Goal: Task Accomplishment & Management: Complete application form

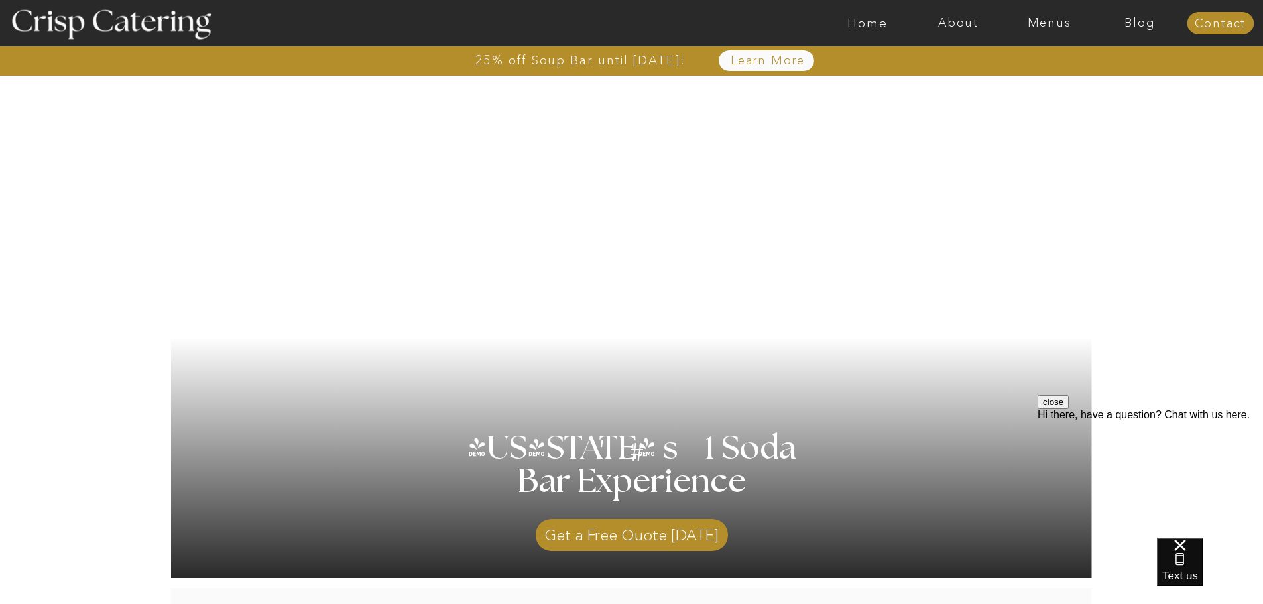
click at [1068, 409] on button "close" at bounding box center [1052, 402] width 31 height 14
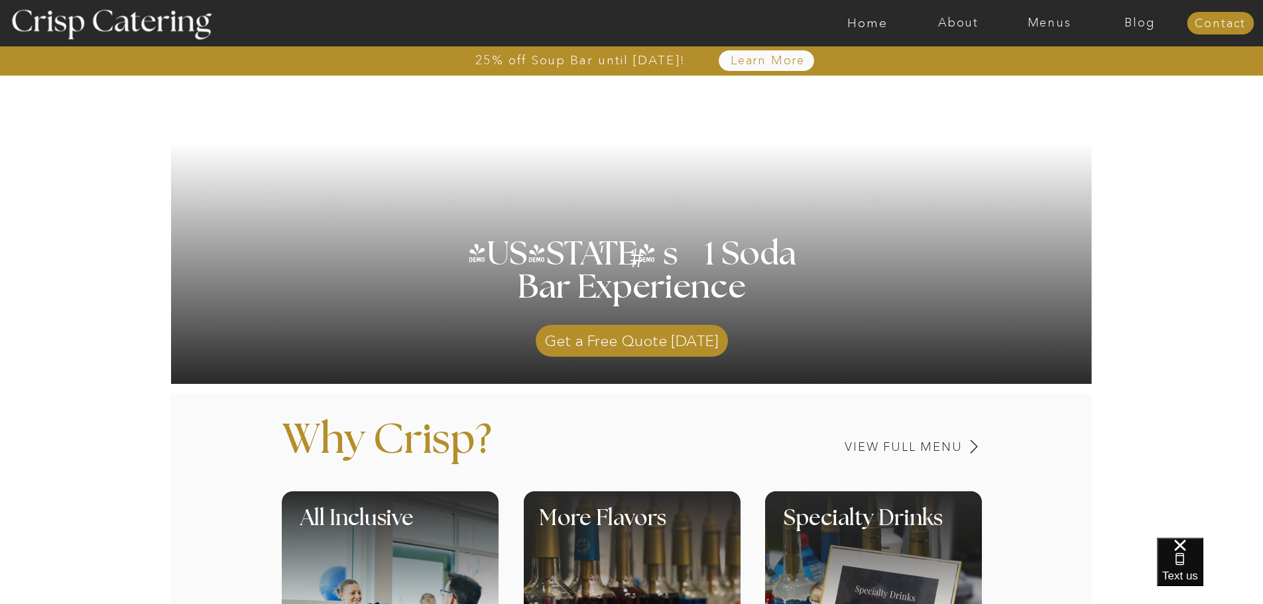
scroll to position [199, 0]
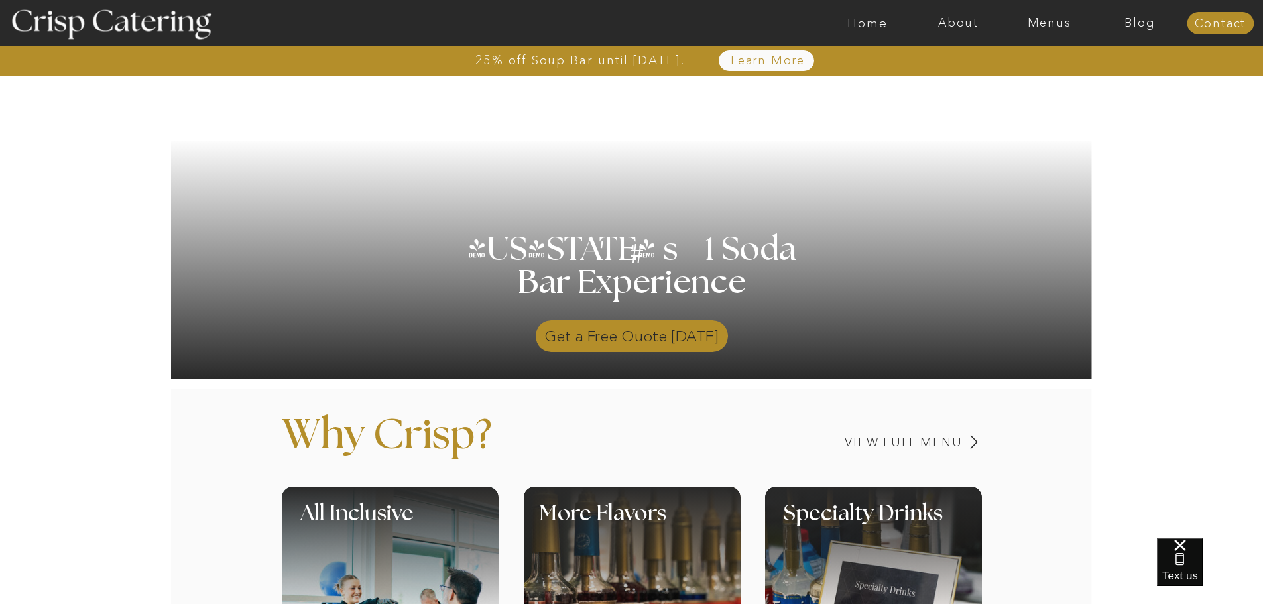
click at [685, 343] on p "Get a Free Quote Today" at bounding box center [632, 332] width 192 height 38
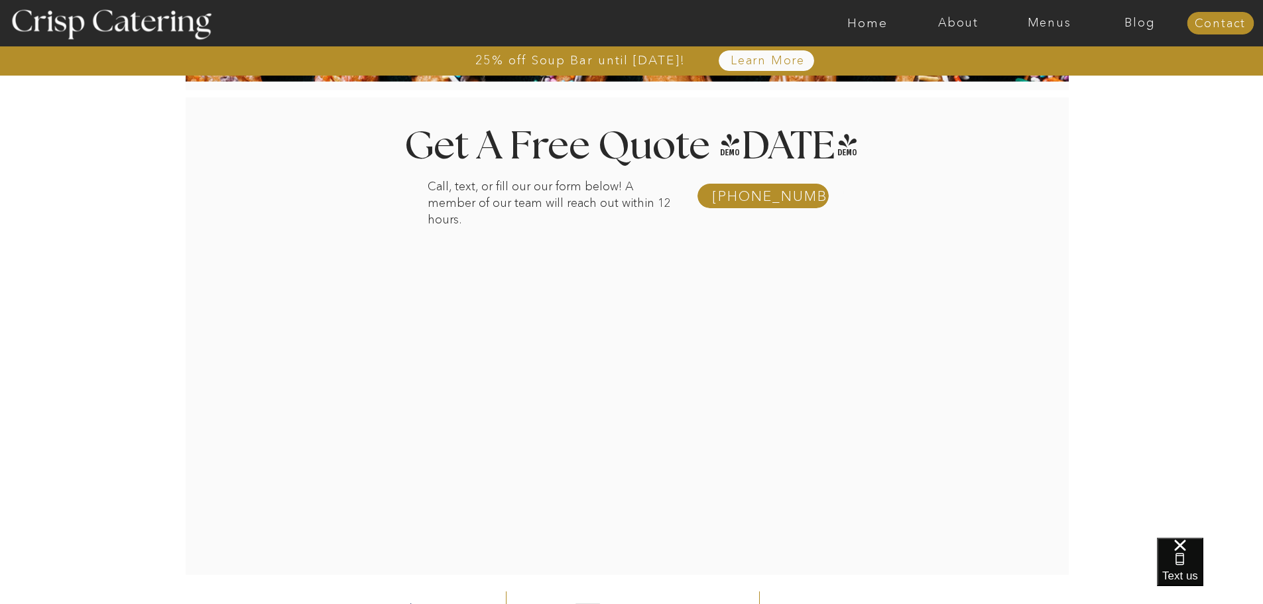
scroll to position [199, 0]
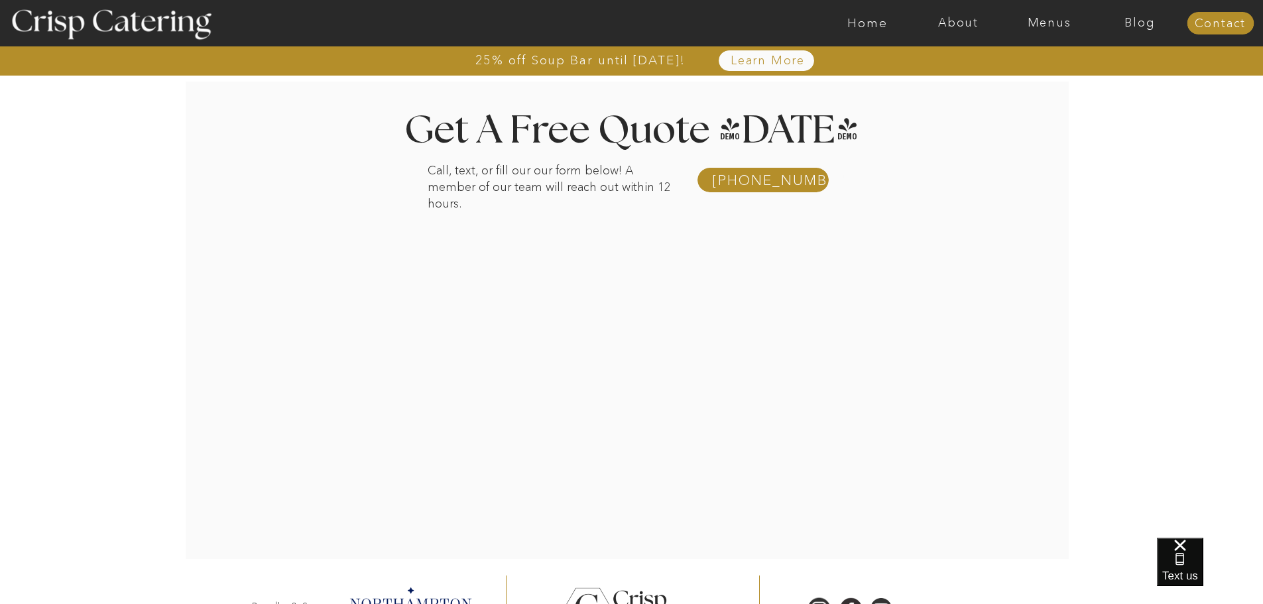
click at [1041, 311] on div at bounding box center [637, 320] width 984 height 477
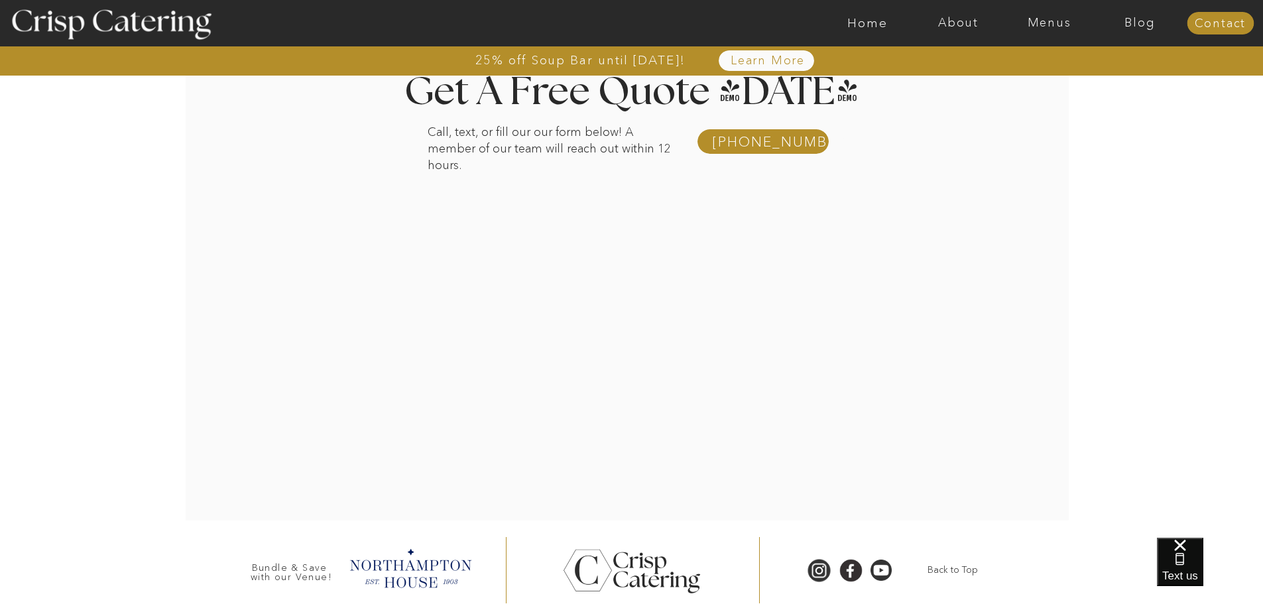
scroll to position [215, 0]
